Goal: Navigation & Orientation: Understand site structure

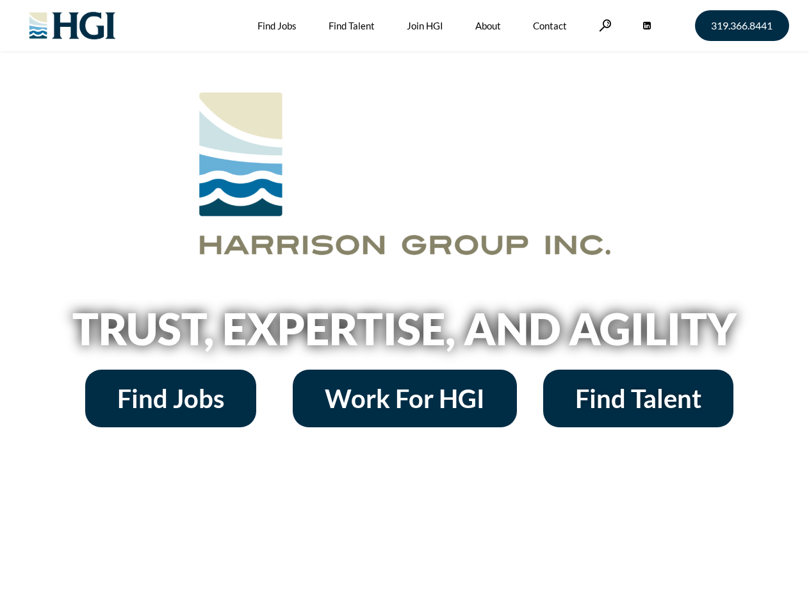
click at [404, 307] on h2 "Trust, Expertise, and Agility" at bounding box center [405, 329] width 730 height 44
click at [603, 25] on link at bounding box center [605, 25] width 13 height 12
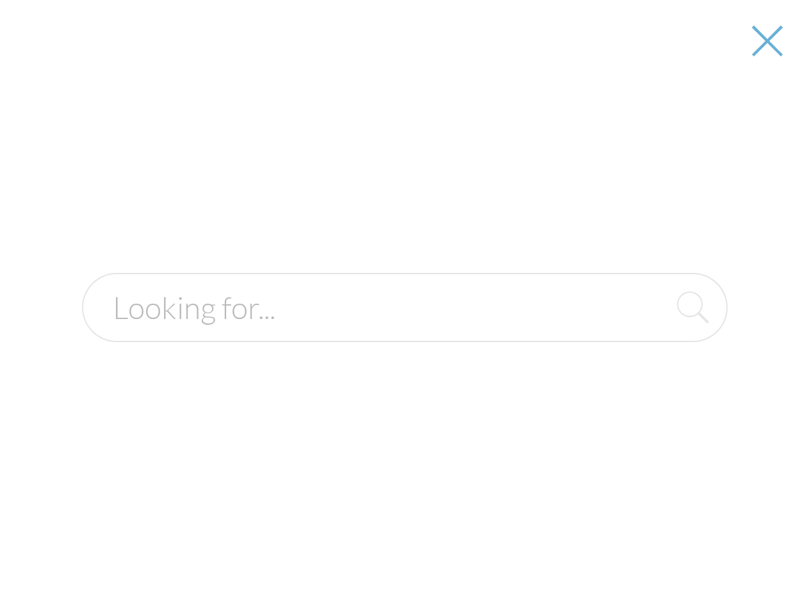
click at [404, 333] on h2 "Trust, Expertise, and Agility" at bounding box center [405, 329] width 730 height 44
